Goal: Information Seeking & Learning: Learn about a topic

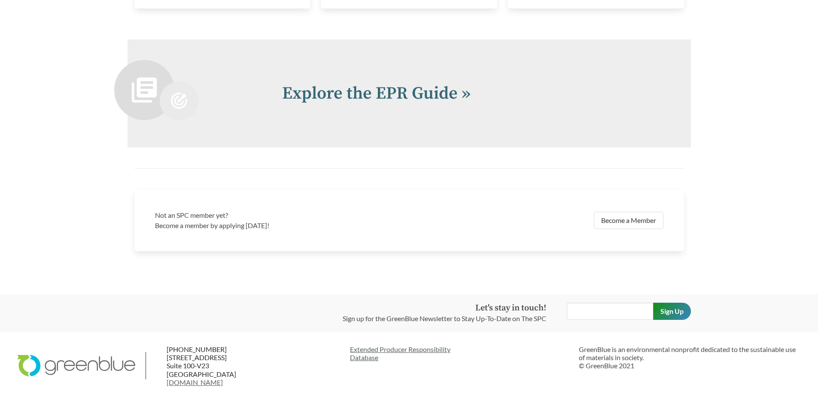
scroll to position [1891, 0]
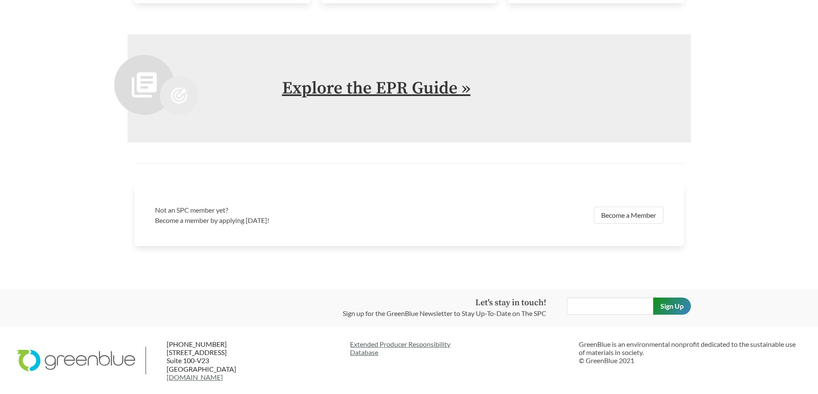
click at [357, 83] on link "Explore the EPR Guide »" at bounding box center [376, 88] width 188 height 21
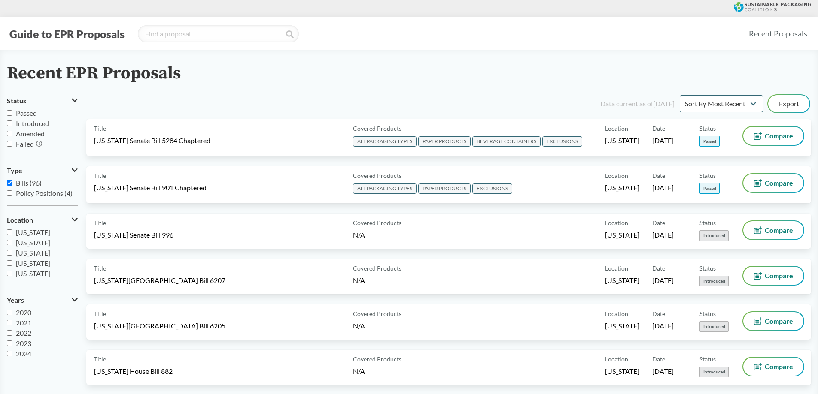
click at [10, 233] on input "[US_STATE]" at bounding box center [10, 233] width 6 height 6
checkbox input "true"
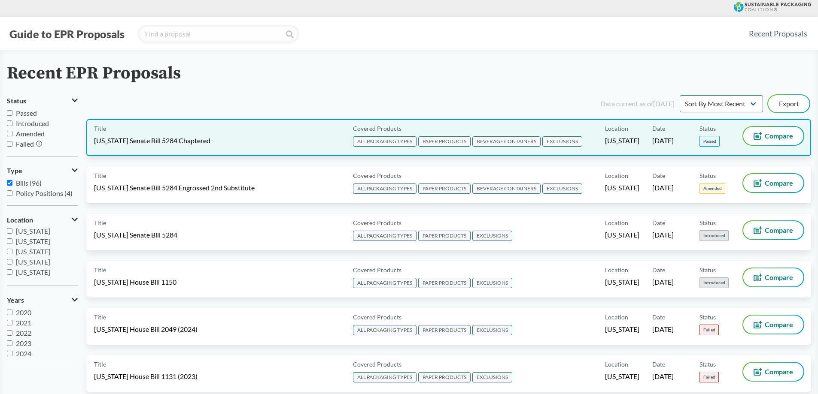
scroll to position [146, 0]
click at [286, 142] on div "Title [US_STATE] Senate Bill 5284 Chaptered" at bounding box center [221, 137] width 255 height 21
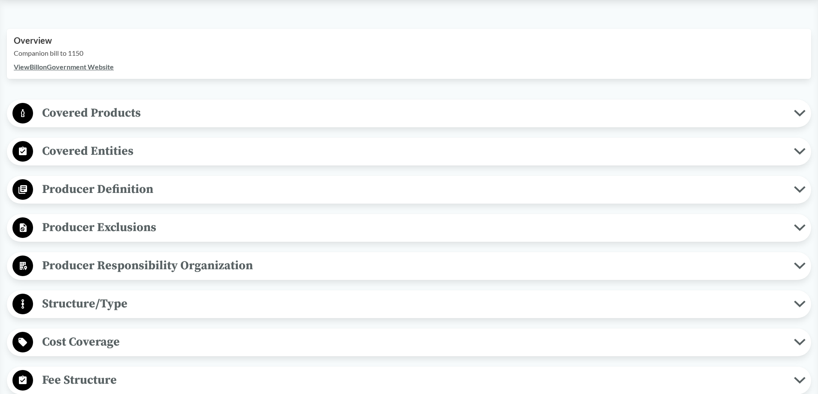
scroll to position [285, 0]
click at [230, 269] on span "Producer Responsibility Organization" at bounding box center [413, 265] width 761 height 19
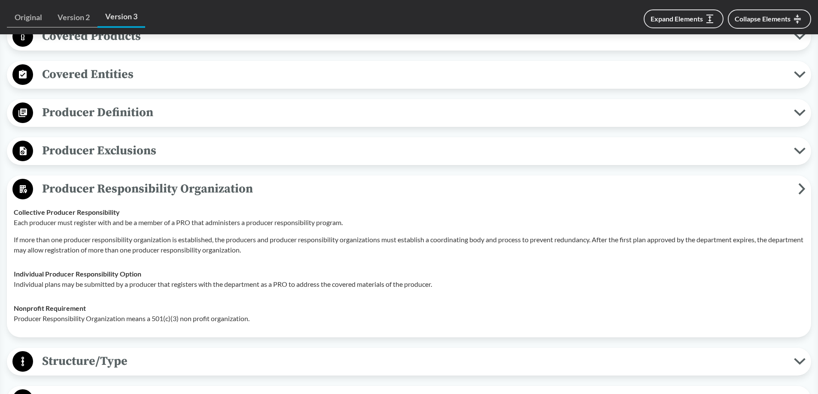
scroll to position [364, 0]
